Goal: Information Seeking & Learning: Learn about a topic

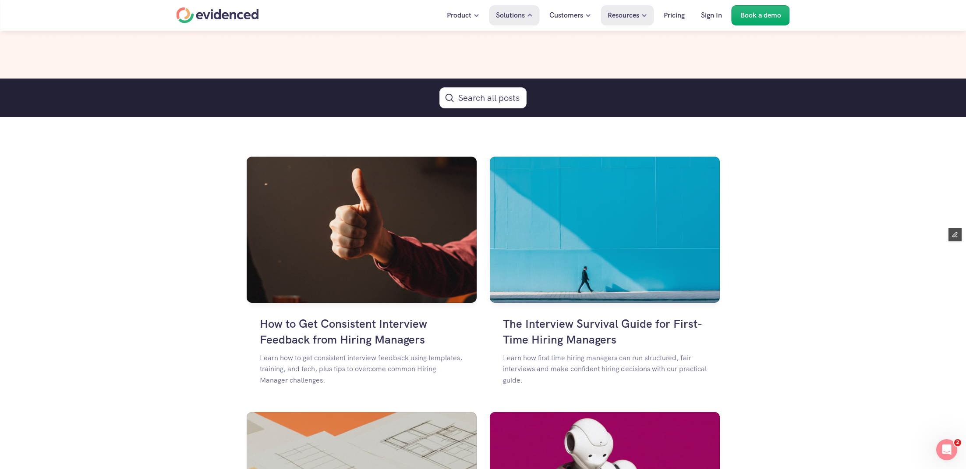
click at [515, 12] on p "Solutions" at bounding box center [510, 15] width 29 height 11
click at [527, 14] on icon at bounding box center [530, 15] width 6 height 6
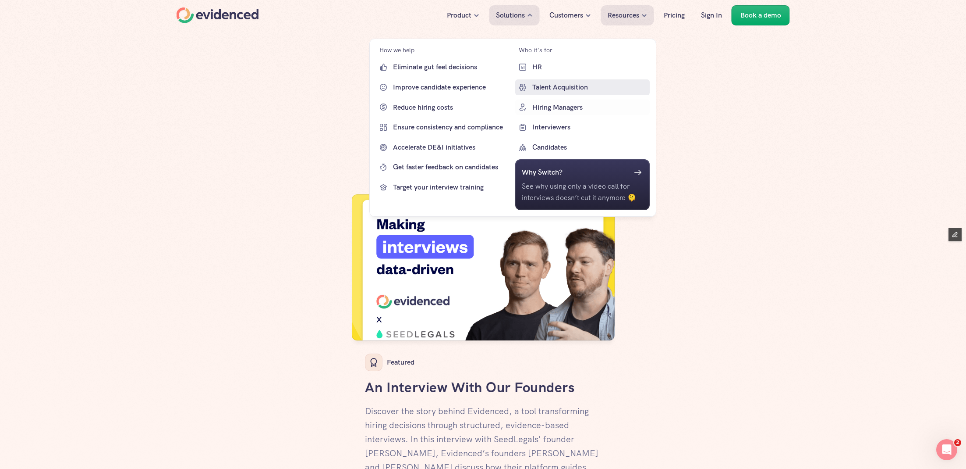
click at [547, 81] on link "Talent Acquisition" at bounding box center [582, 87] width 135 height 16
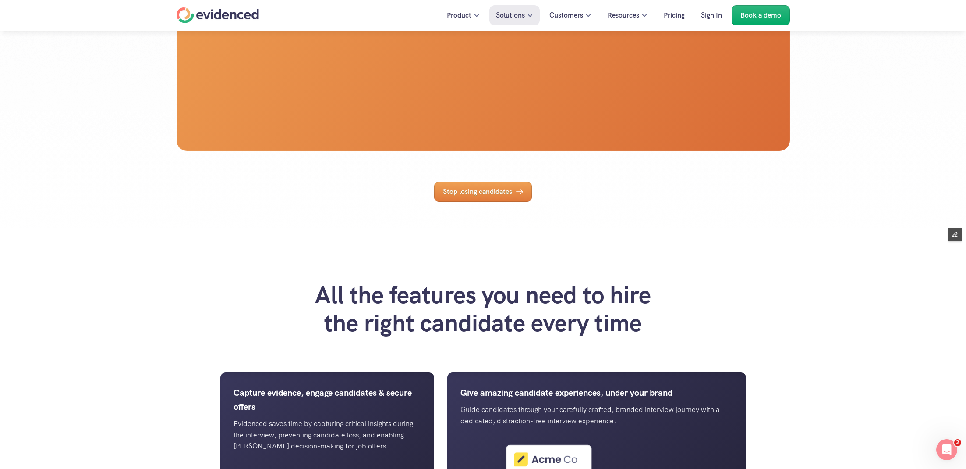
scroll to position [445, 0]
click at [490, 197] on p "Stop losing candidates" at bounding box center [477, 190] width 69 height 11
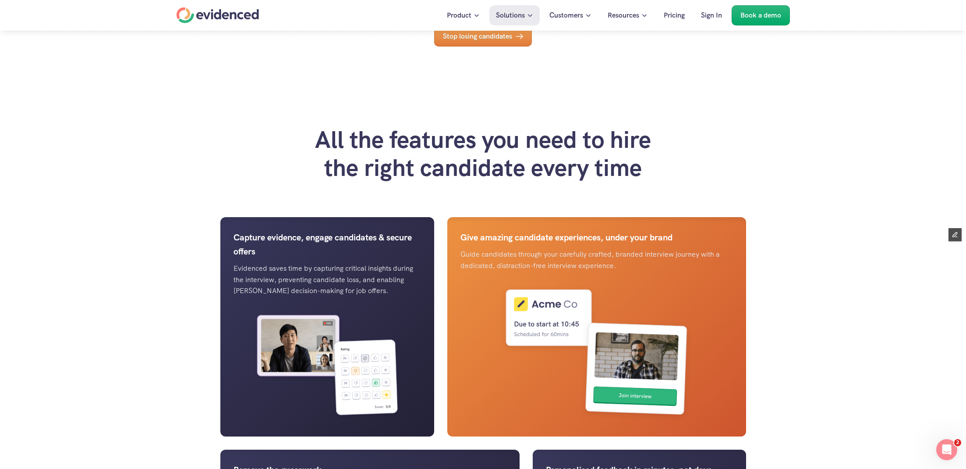
scroll to position [601, 0]
